Goal: Transaction & Acquisition: Download file/media

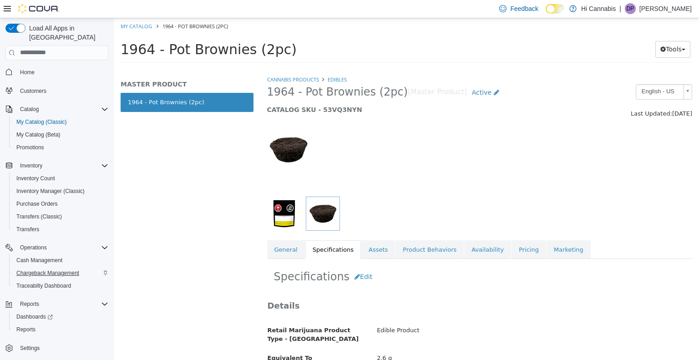
scroll to position [137, 0]
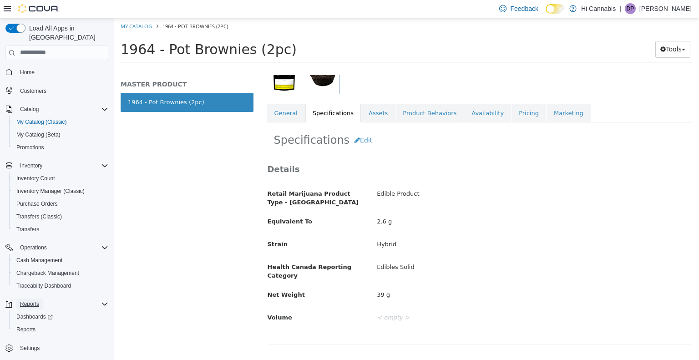
click at [35, 300] on span "Reports" at bounding box center [29, 303] width 19 height 7
click at [38, 324] on link "Reports" at bounding box center [26, 329] width 26 height 11
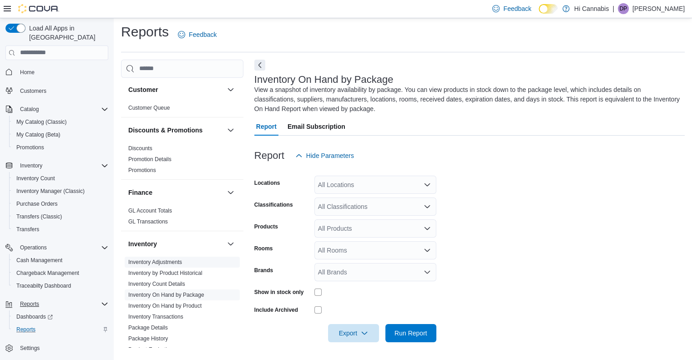
scroll to position [182, 0]
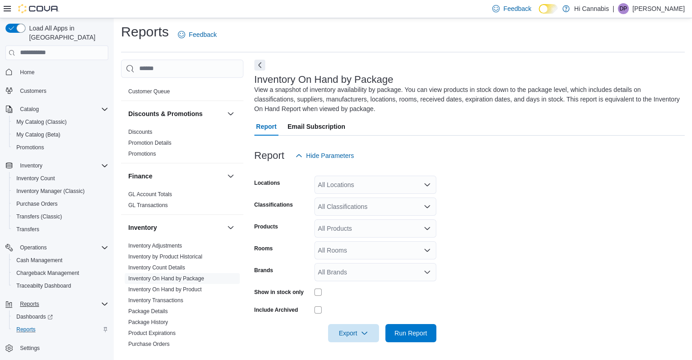
click at [385, 178] on div "All Locations" at bounding box center [376, 185] width 122 height 18
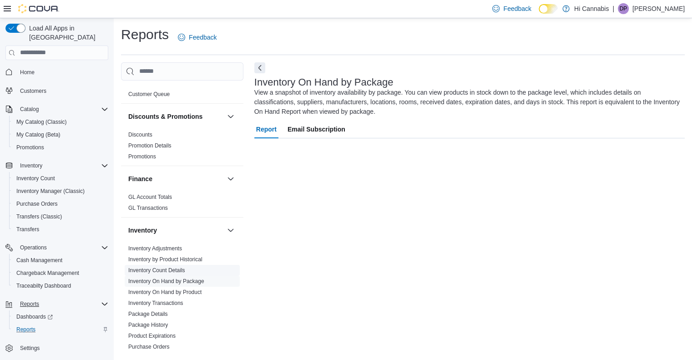
scroll to position [3, 0]
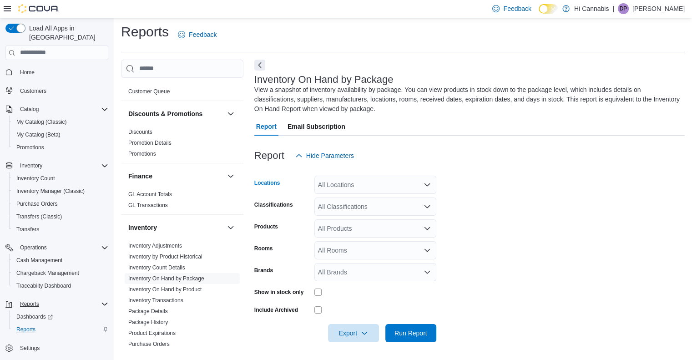
click at [346, 183] on div "All Locations" at bounding box center [376, 185] width 122 height 18
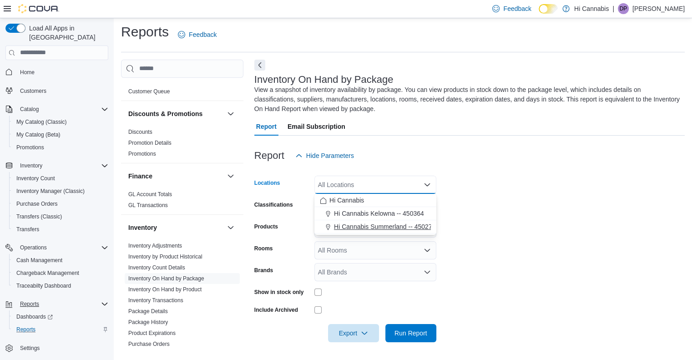
click at [339, 227] on span "Hi Cannabis Summerland -- 450277" at bounding box center [384, 226] width 101 height 9
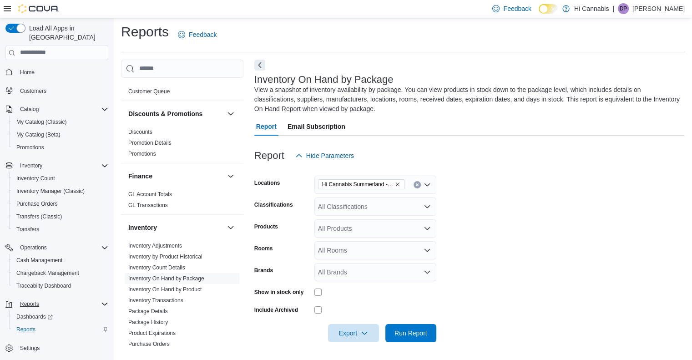
click at [287, 220] on div "Products" at bounding box center [282, 228] width 56 height 18
drag, startPoint x: 323, startPoint y: 202, endPoint x: 323, endPoint y: 209, distance: 7.7
click at [323, 209] on div "All Classifications" at bounding box center [376, 207] width 122 height 18
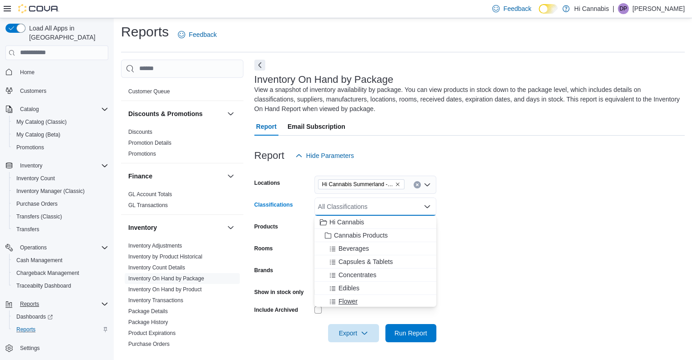
click at [350, 301] on span "Flower" at bounding box center [348, 301] width 19 height 9
click at [302, 269] on div "Brands" at bounding box center [282, 272] width 56 height 18
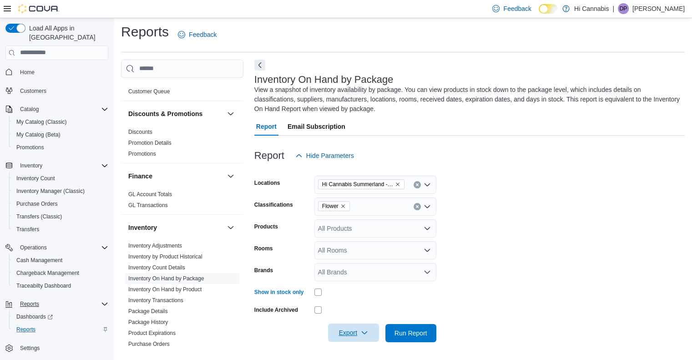
click at [354, 336] on span "Export" at bounding box center [354, 333] width 40 height 18
click at [373, 281] on button "Export to Excel" at bounding box center [355, 277] width 52 height 18
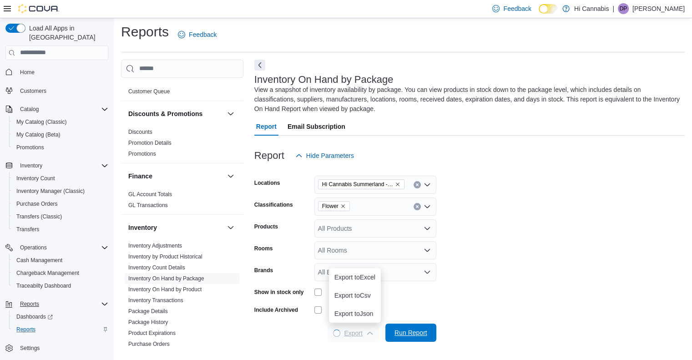
scroll to position [0, 0]
click at [344, 204] on icon "Remove Flower from selection in this group" at bounding box center [343, 206] width 4 height 4
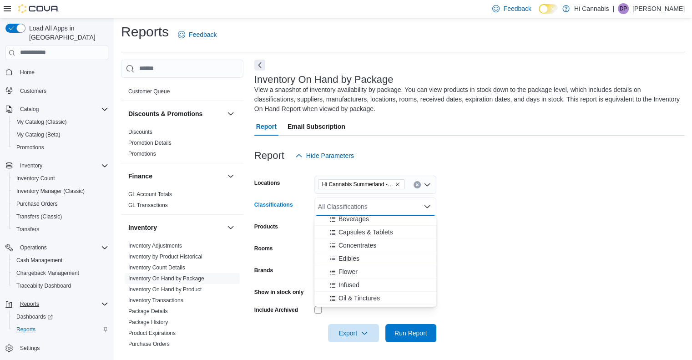
scroll to position [46, 0]
click at [358, 269] on span "Infused" at bounding box center [349, 268] width 21 height 9
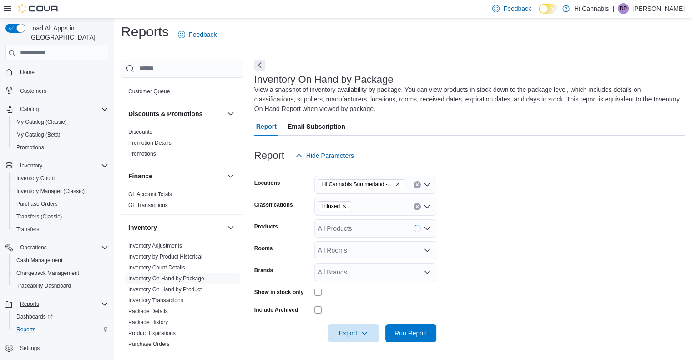
click at [508, 229] on form "Locations Hi Cannabis Summerland -- 450277 Classifications Infused Products All…" at bounding box center [469, 254] width 431 height 178
click at [348, 331] on span "Export" at bounding box center [354, 333] width 40 height 18
click at [373, 271] on button "Export to Excel" at bounding box center [355, 277] width 52 height 18
